Goal: Navigation & Orientation: Go to known website

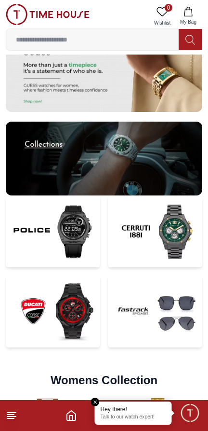
scroll to position [2313, 0]
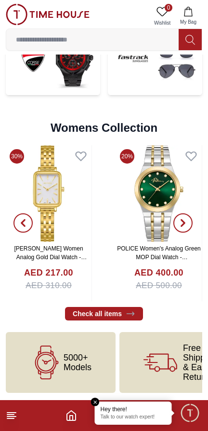
click at [17, 412] on icon at bounding box center [12, 415] width 12 height 12
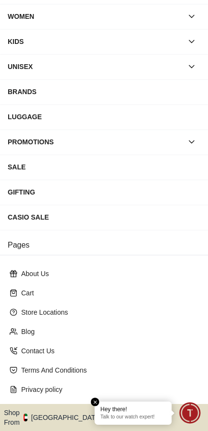
scroll to position [86, 0]
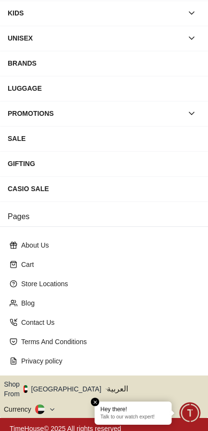
click at [67, 385] on button "Shop From [GEOGRAPHIC_DATA]" at bounding box center [56, 388] width 105 height 19
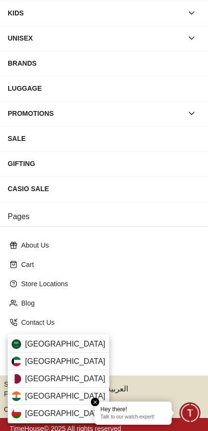
click at [75, 357] on div "[GEOGRAPHIC_DATA]" at bounding box center [59, 361] width 102 height 17
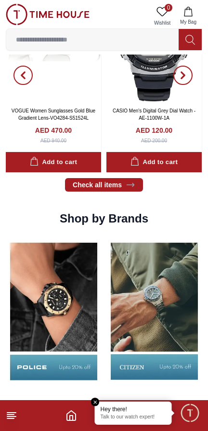
scroll to position [764, 0]
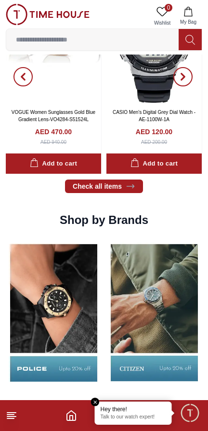
click at [16, 416] on line at bounding box center [11, 416] width 9 height 0
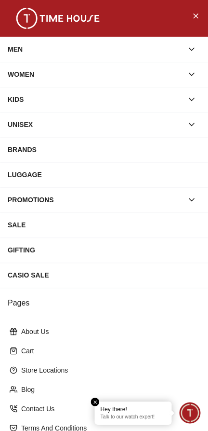
scroll to position [86, 0]
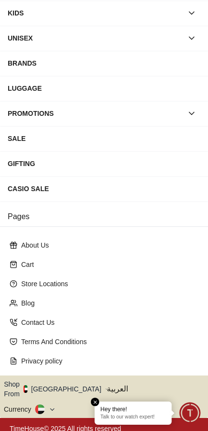
click at [66, 380] on button "Shop From [GEOGRAPHIC_DATA]" at bounding box center [56, 388] width 105 height 19
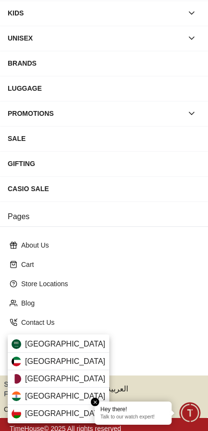
click at [62, 361] on div "[GEOGRAPHIC_DATA]" at bounding box center [59, 361] width 102 height 17
